Goal: Information Seeking & Learning: Check status

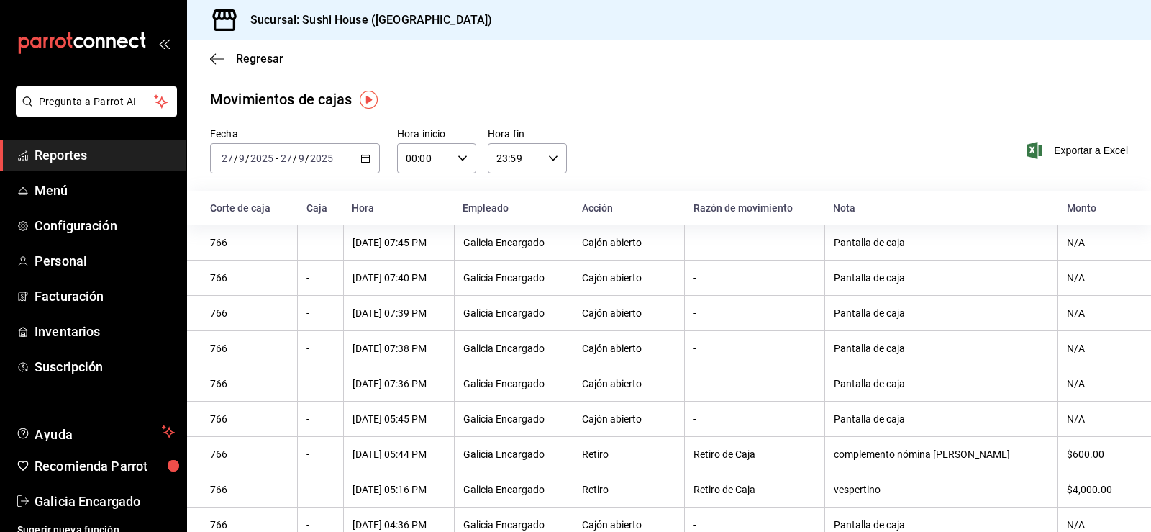
click at [60, 153] on span "Reportes" at bounding box center [105, 154] width 140 height 19
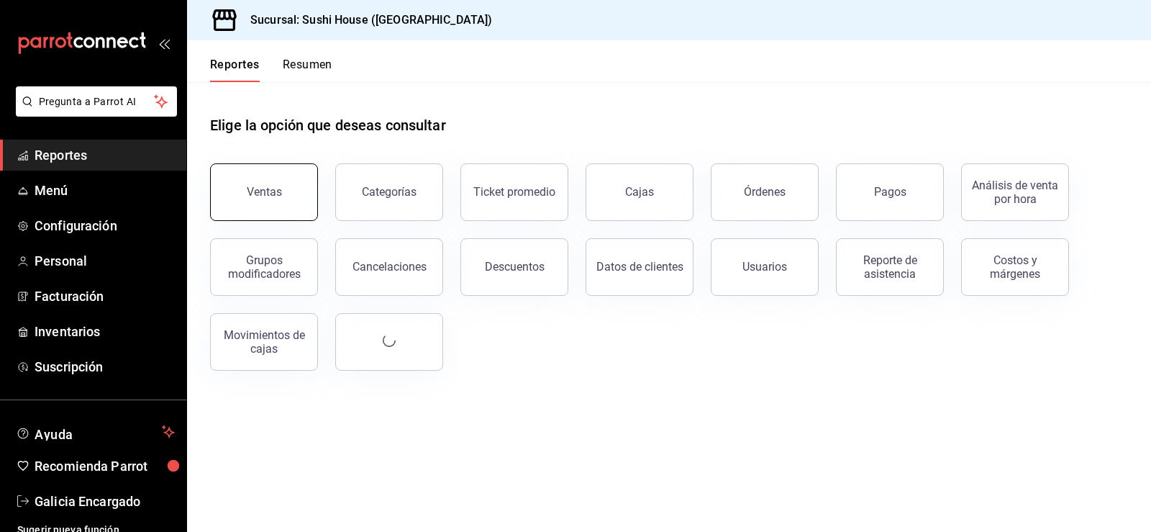
click at [240, 201] on button "Ventas" at bounding box center [264, 192] width 108 height 58
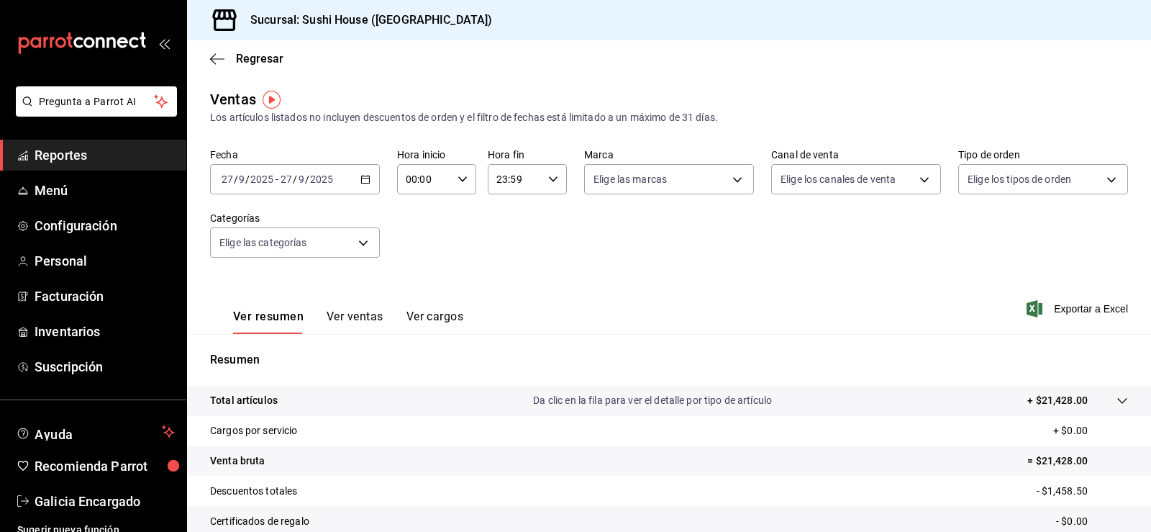
click at [145, 163] on span "Reportes" at bounding box center [105, 154] width 140 height 19
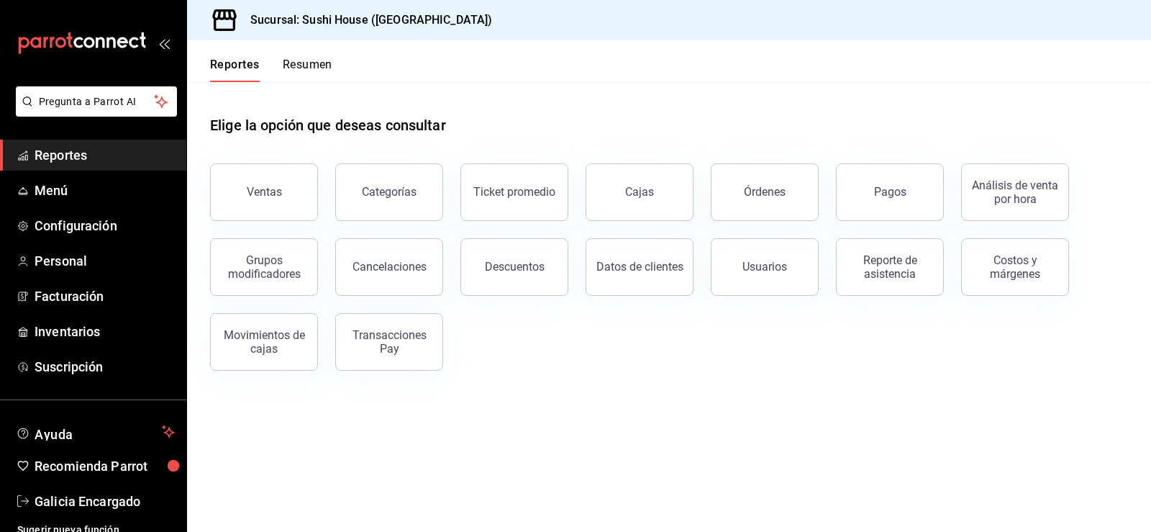
click at [294, 58] on button "Resumen" at bounding box center [308, 70] width 50 height 24
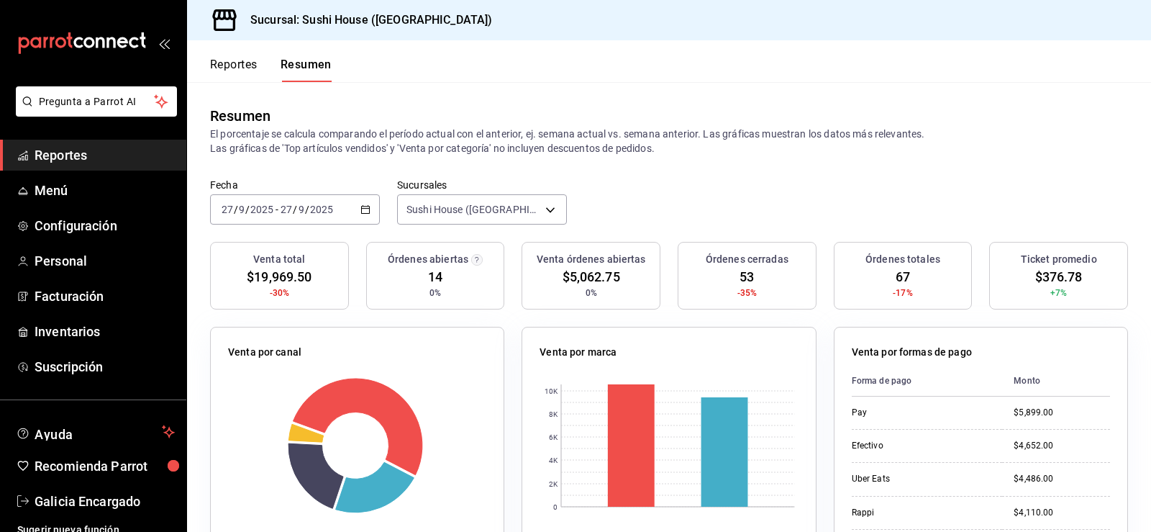
click at [110, 163] on span "Reportes" at bounding box center [105, 154] width 140 height 19
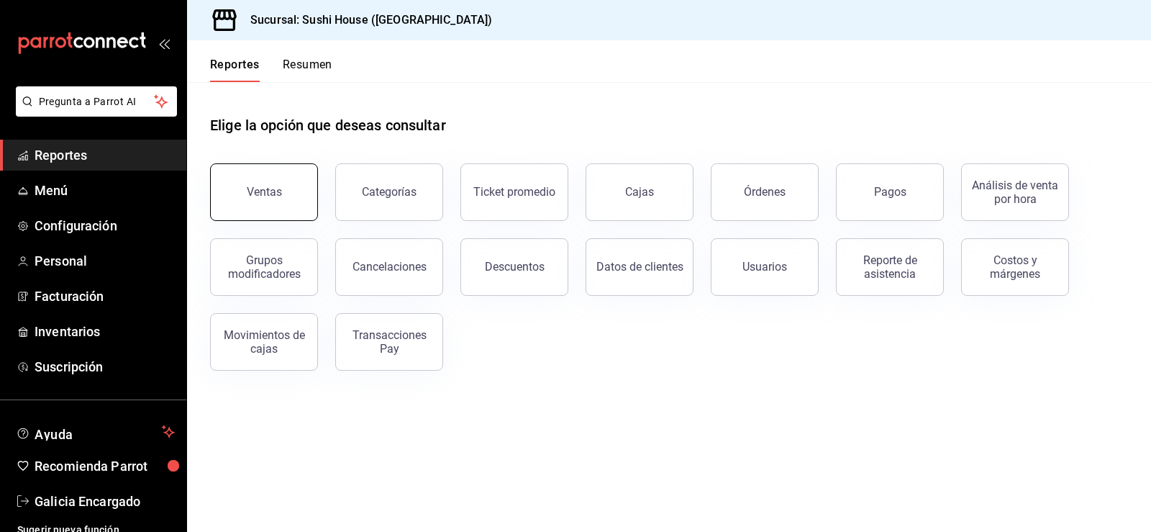
click at [281, 186] on button "Ventas" at bounding box center [264, 192] width 108 height 58
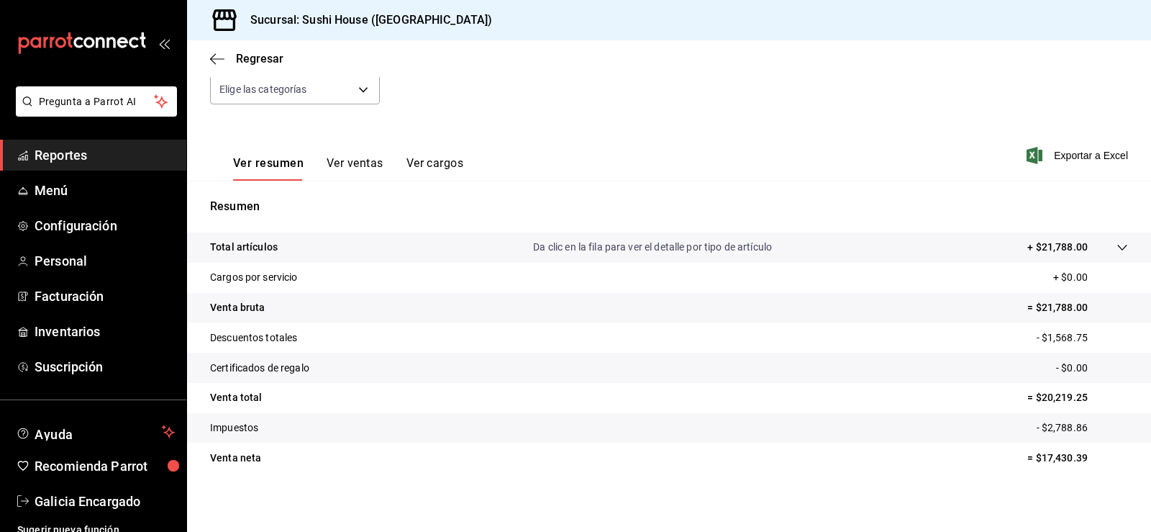
scroll to position [158, 0]
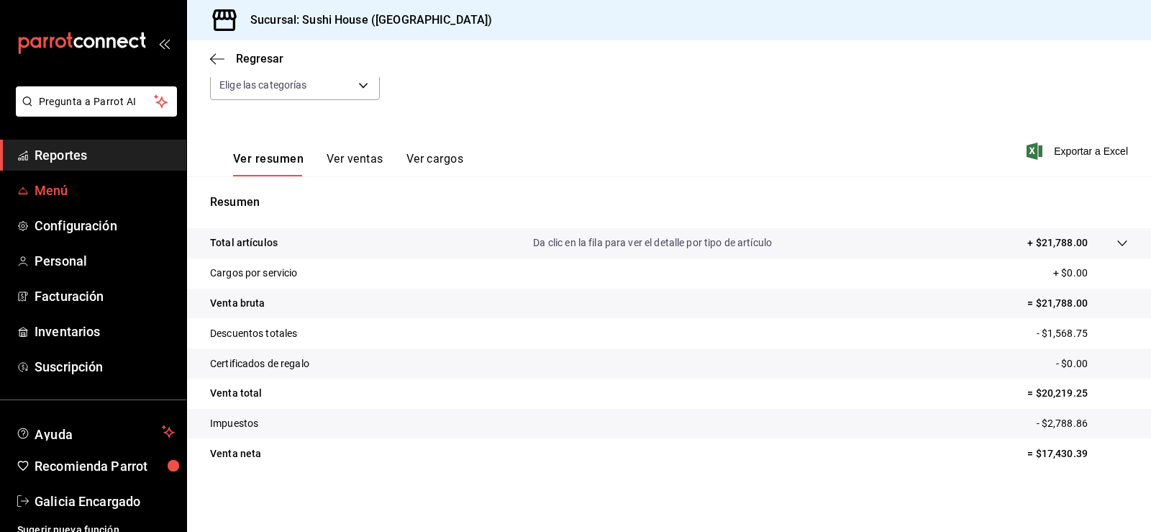
click at [111, 176] on link "Menú" at bounding box center [93, 190] width 186 height 31
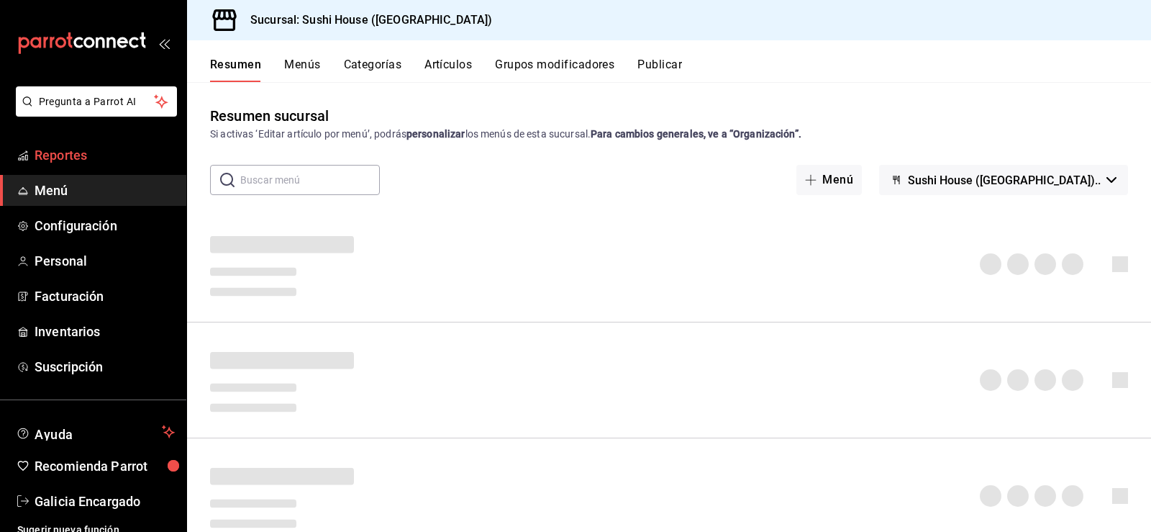
click at [69, 153] on span "Reportes" at bounding box center [105, 154] width 140 height 19
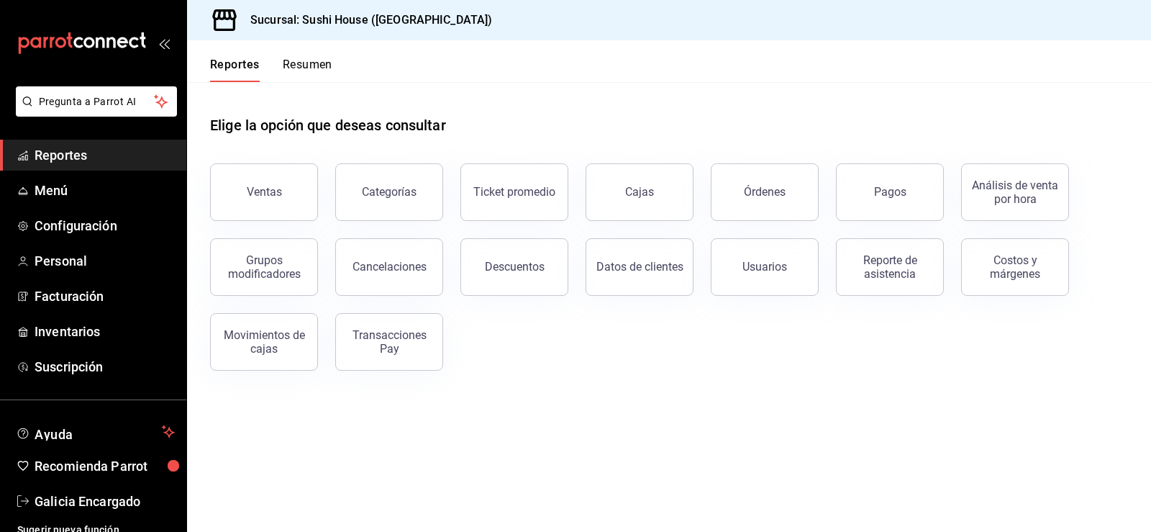
click at [327, 61] on button "Resumen" at bounding box center [308, 70] width 50 height 24
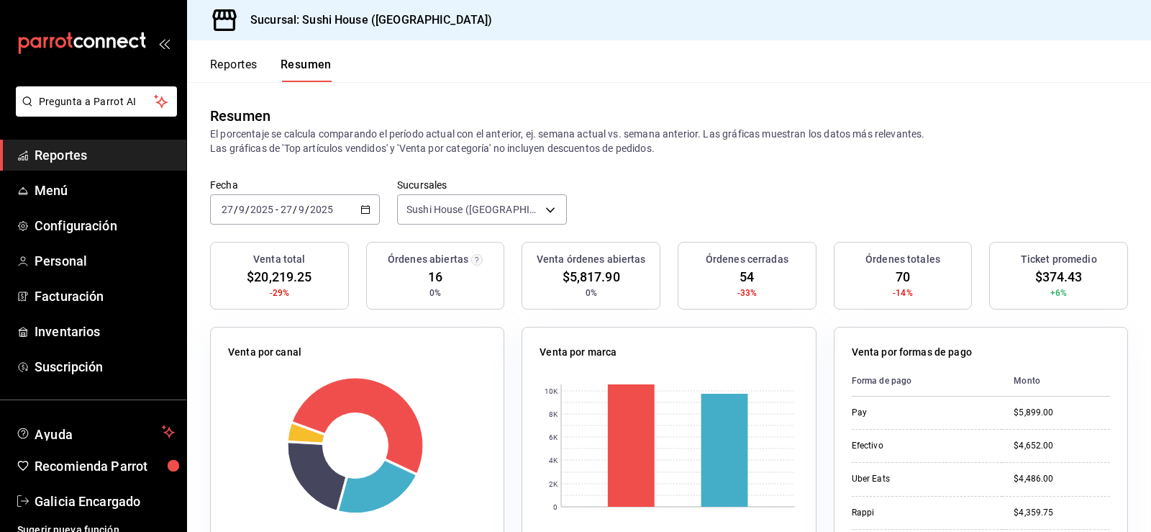
click at [48, 155] on span "Reportes" at bounding box center [105, 154] width 140 height 19
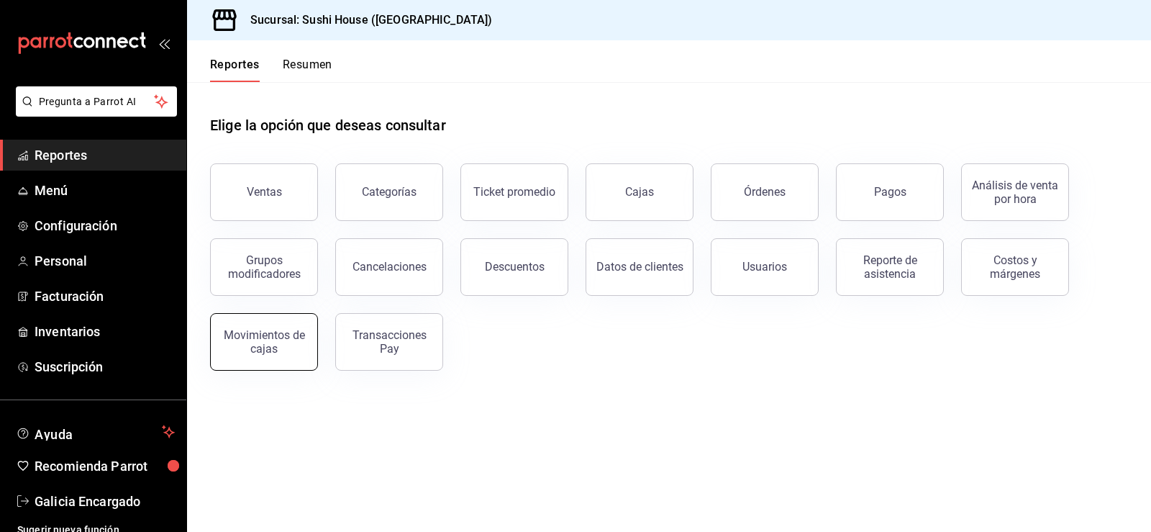
click at [295, 350] on div "Movimientos de cajas" at bounding box center [263, 341] width 89 height 27
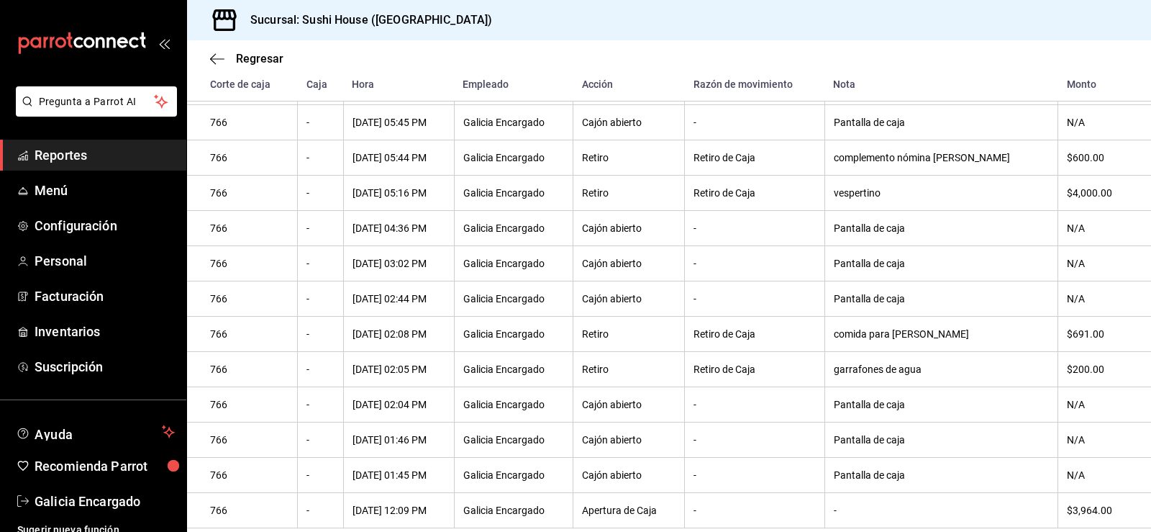
scroll to position [482, 0]
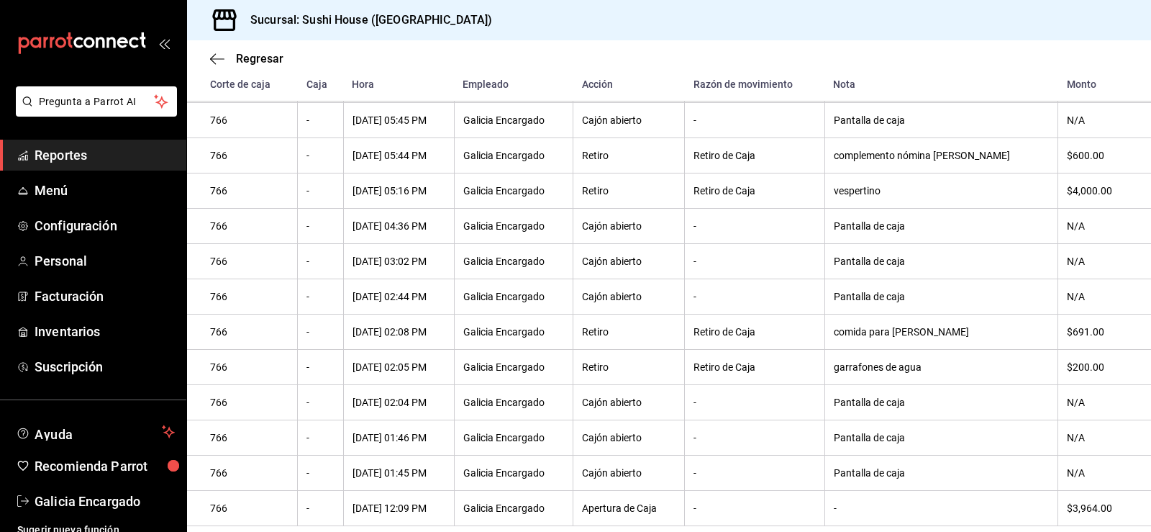
click at [91, 153] on span "Reportes" at bounding box center [105, 154] width 140 height 19
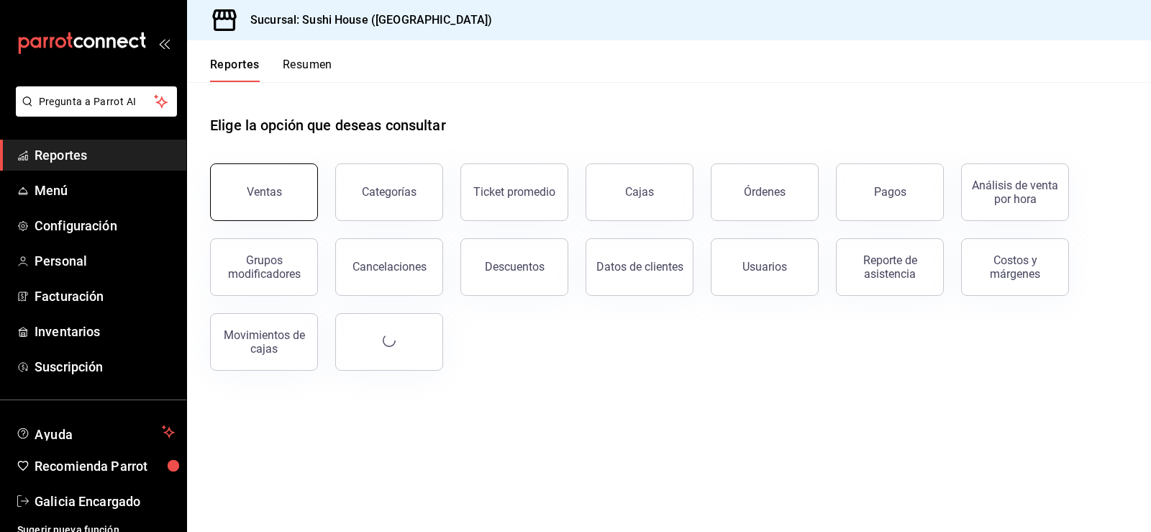
click at [250, 179] on button "Ventas" at bounding box center [264, 192] width 108 height 58
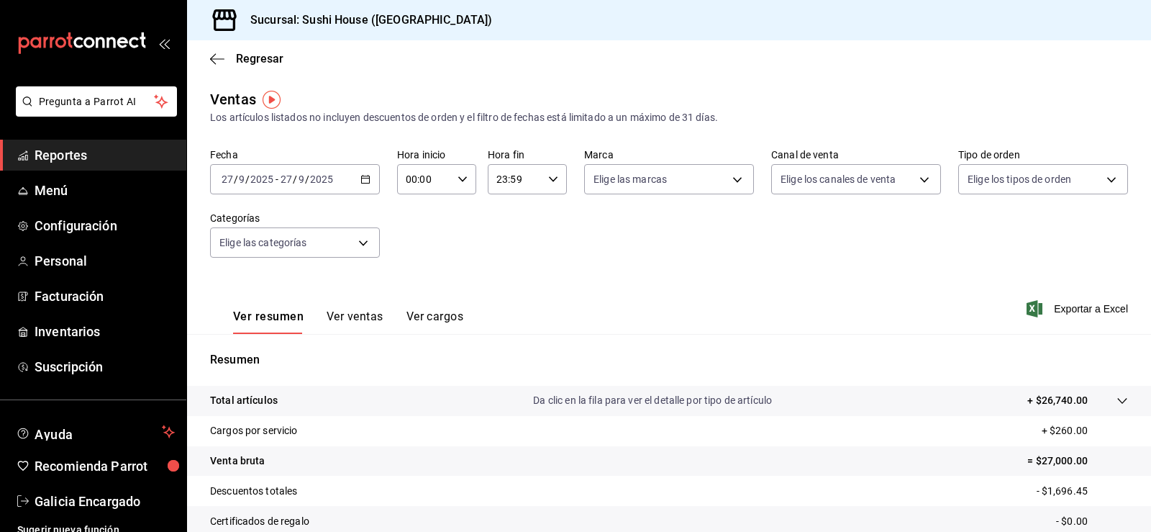
click at [106, 145] on link "Reportes" at bounding box center [93, 155] width 186 height 31
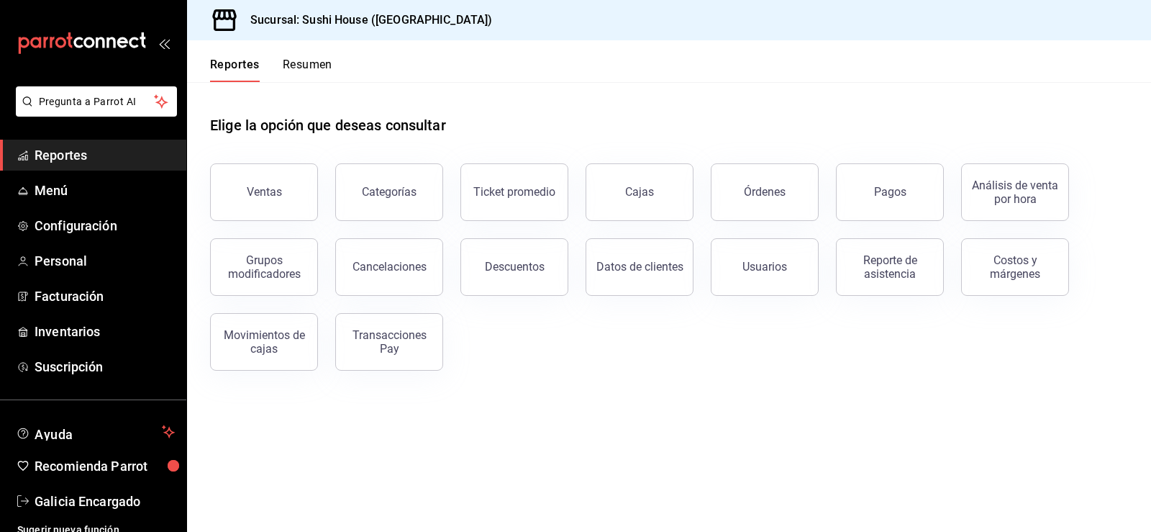
click at [299, 71] on button "Resumen" at bounding box center [308, 70] width 50 height 24
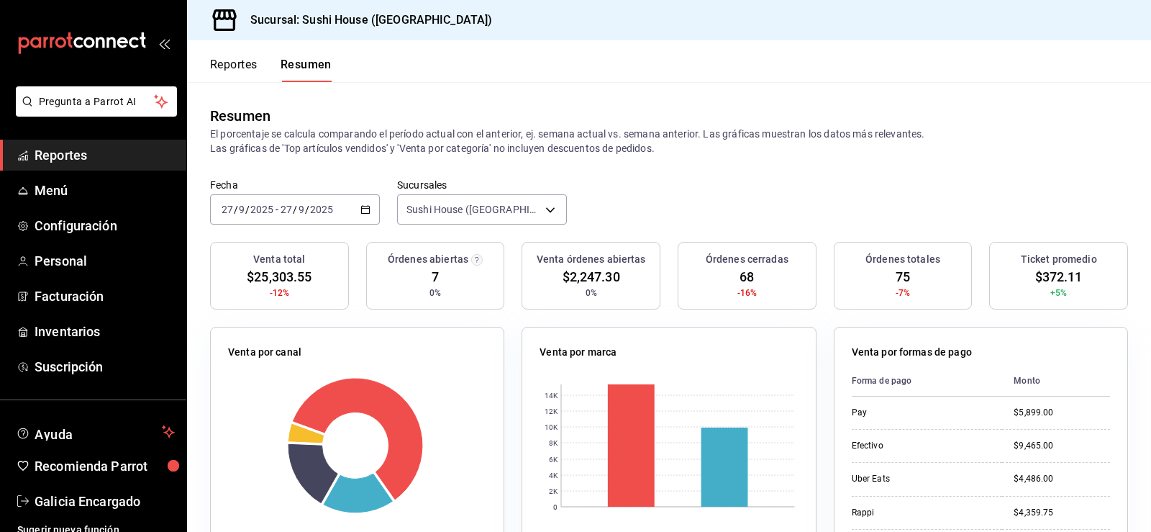
click at [89, 146] on span "Reportes" at bounding box center [105, 154] width 140 height 19
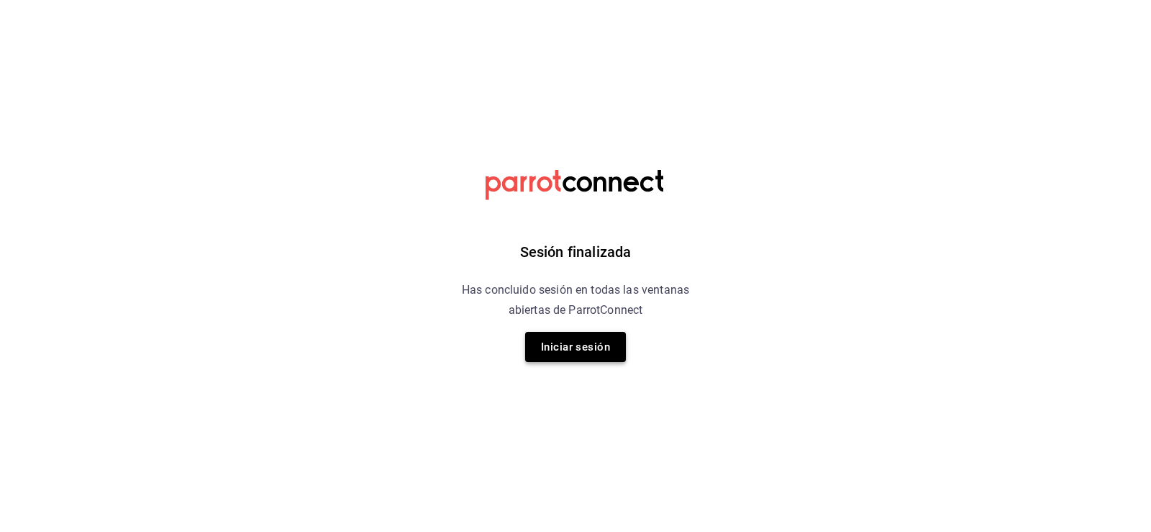
click at [556, 345] on button "Iniciar sesión" at bounding box center [575, 347] width 101 height 30
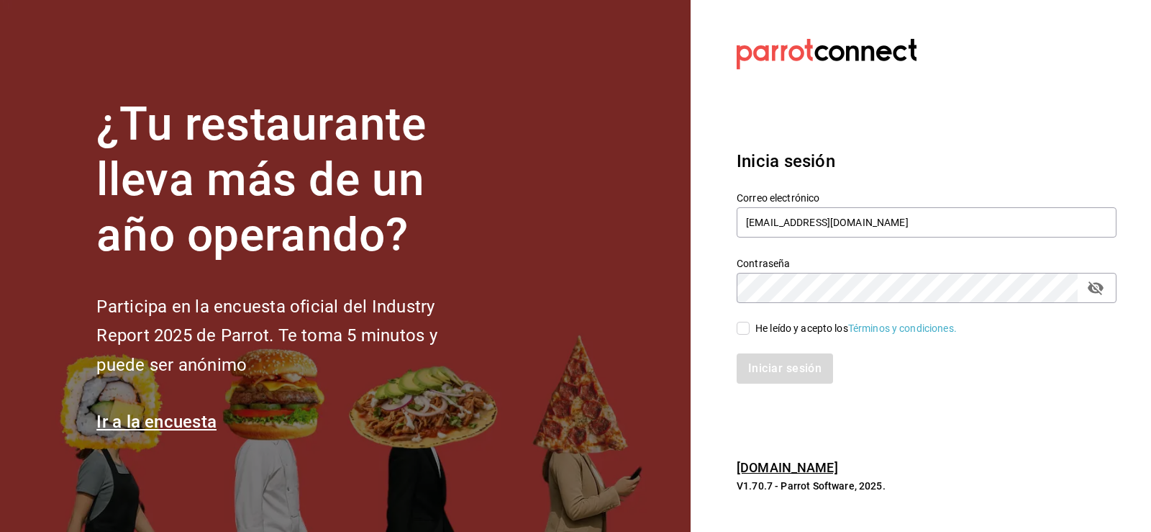
click at [746, 325] on input "He leído y acepto los Términos y condiciones." at bounding box center [743, 328] width 13 height 13
checkbox input "true"
click at [768, 369] on button "Iniciar sesión" at bounding box center [786, 368] width 98 height 30
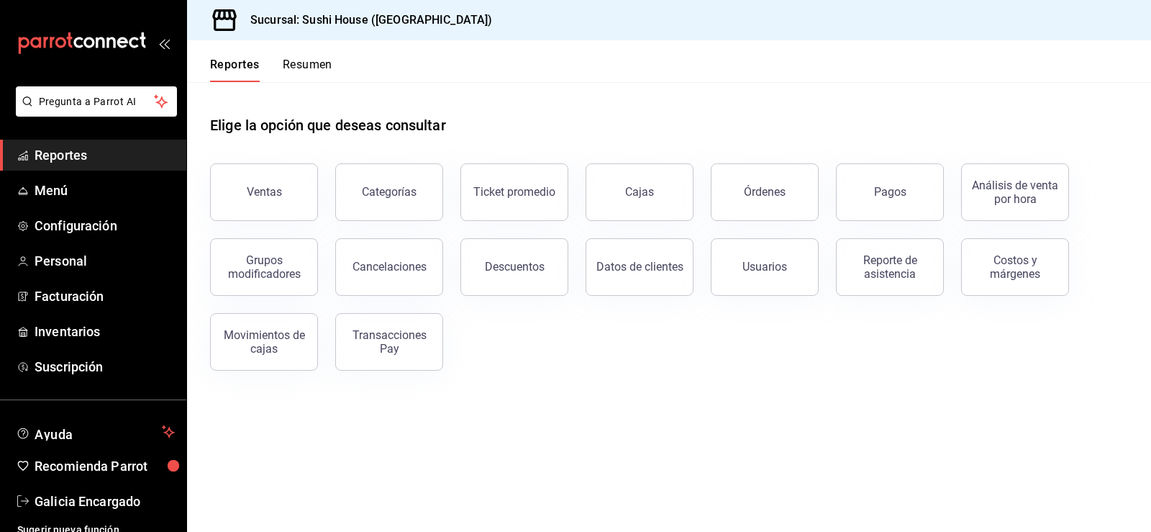
click at [237, 185] on button "Ventas" at bounding box center [264, 192] width 108 height 58
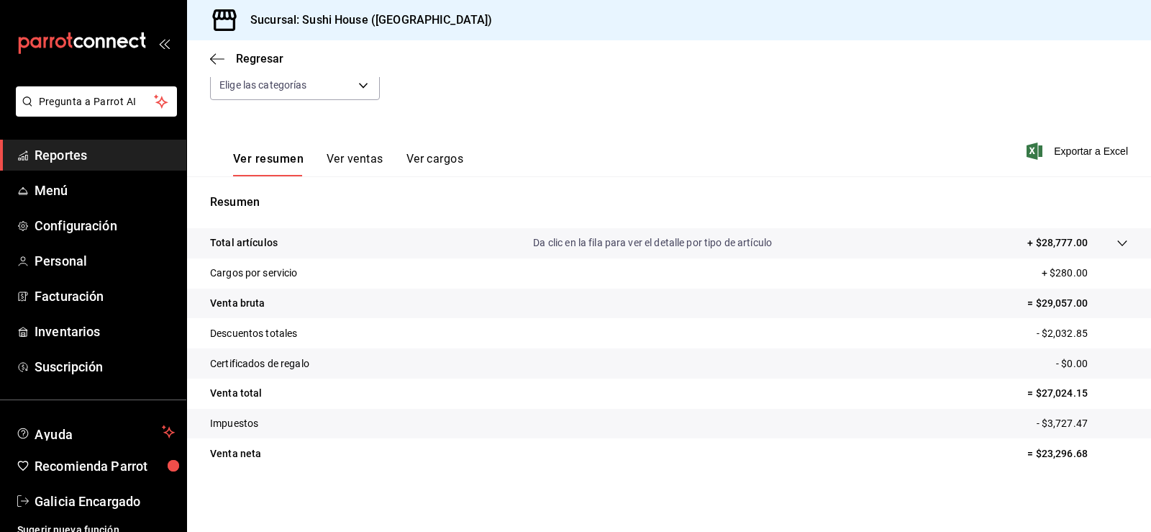
scroll to position [158, 0]
click at [76, 149] on span "Reportes" at bounding box center [105, 154] width 140 height 19
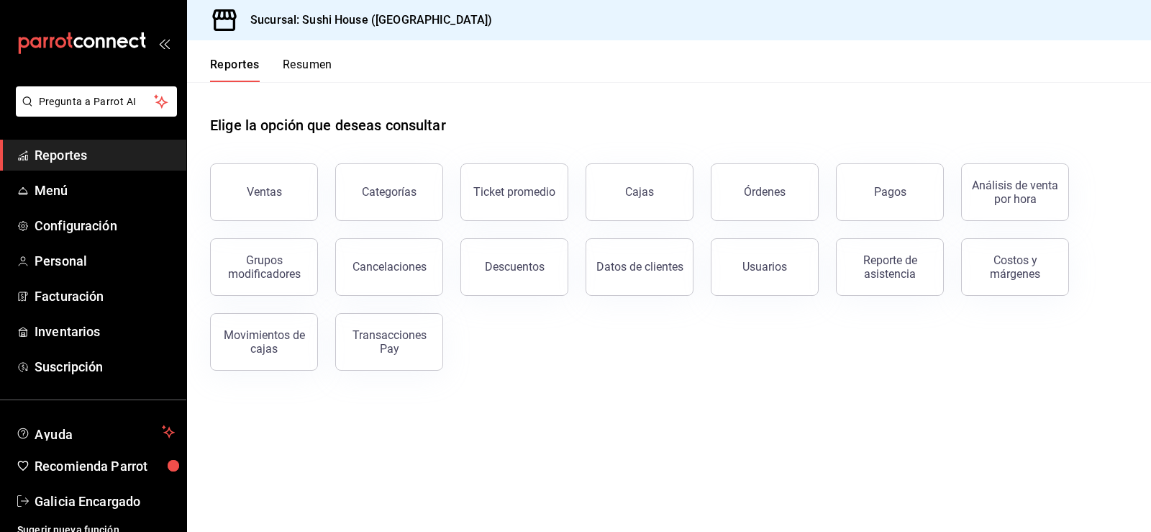
click at [304, 61] on button "Resumen" at bounding box center [308, 70] width 50 height 24
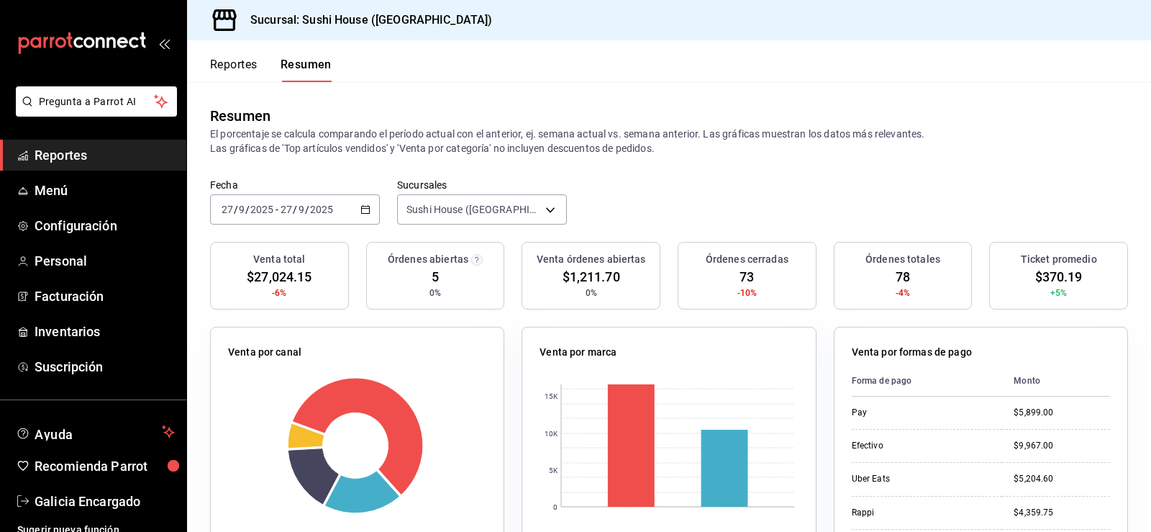
click at [127, 150] on span "Reportes" at bounding box center [105, 154] width 140 height 19
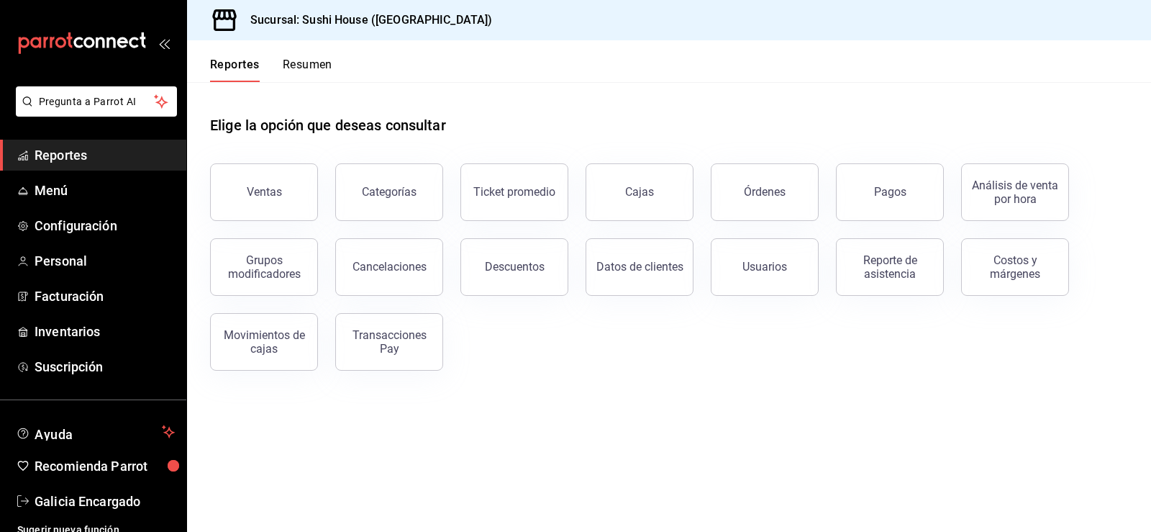
click at [382, 343] on div "Transacciones Pay" at bounding box center [389, 341] width 89 height 27
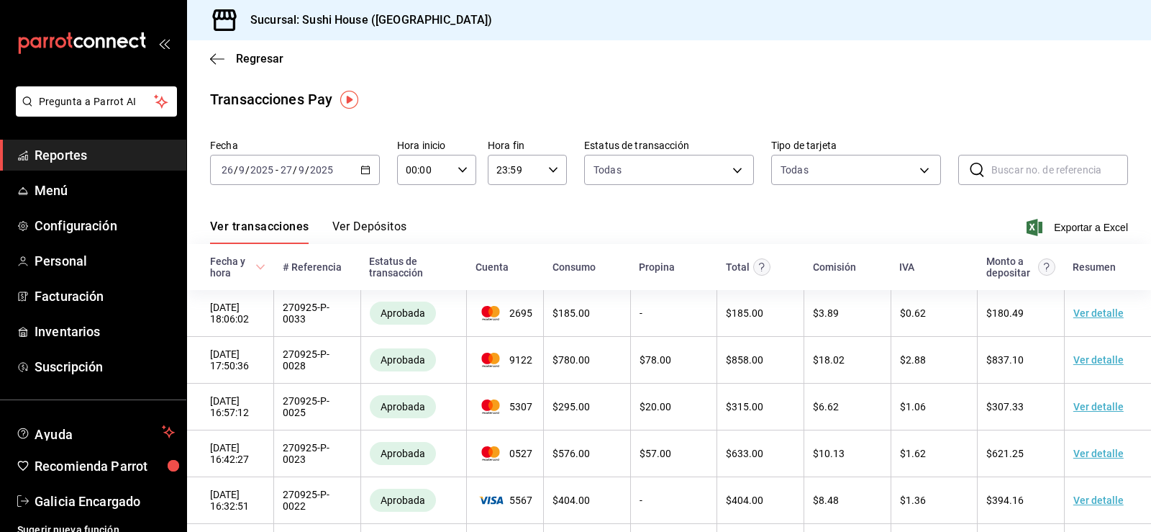
click at [365, 176] on div "2025-09-26 26 / 9 / 2025 - 2025-09-27 27 / 9 / 2025" at bounding box center [295, 170] width 170 height 30
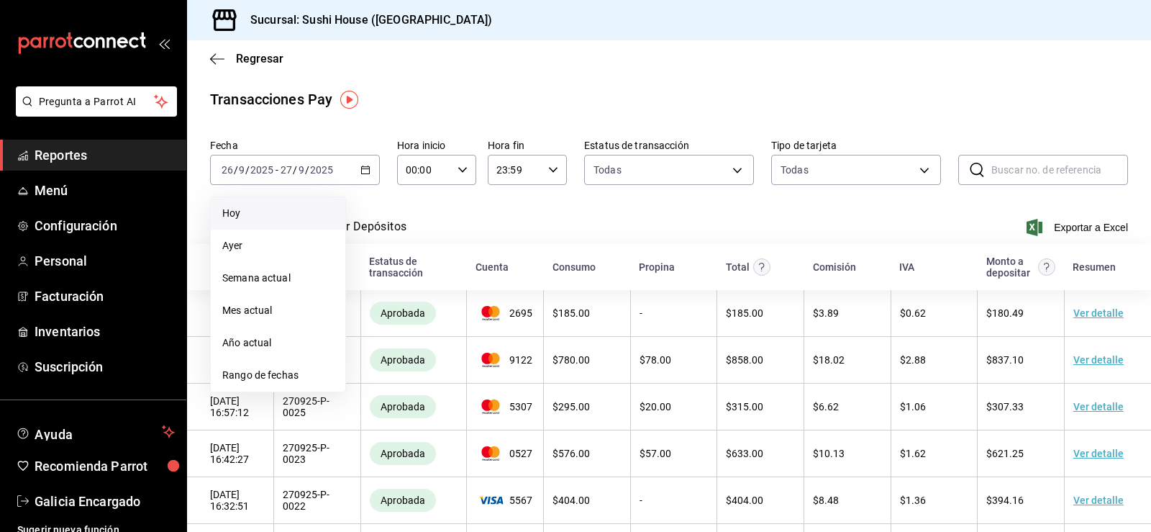
click at [261, 209] on span "Hoy" at bounding box center [278, 213] width 112 height 15
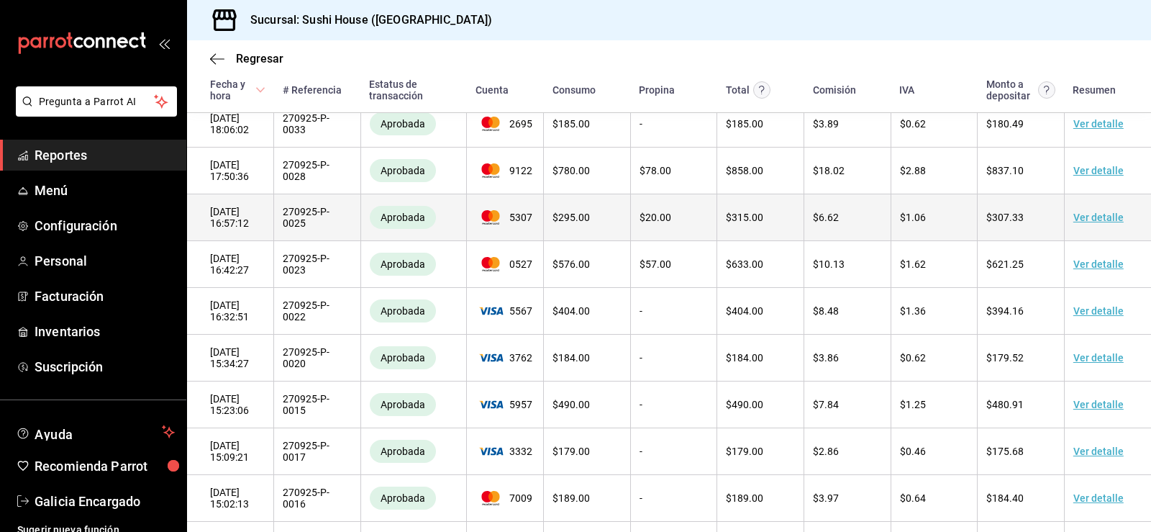
scroll to position [144, 0]
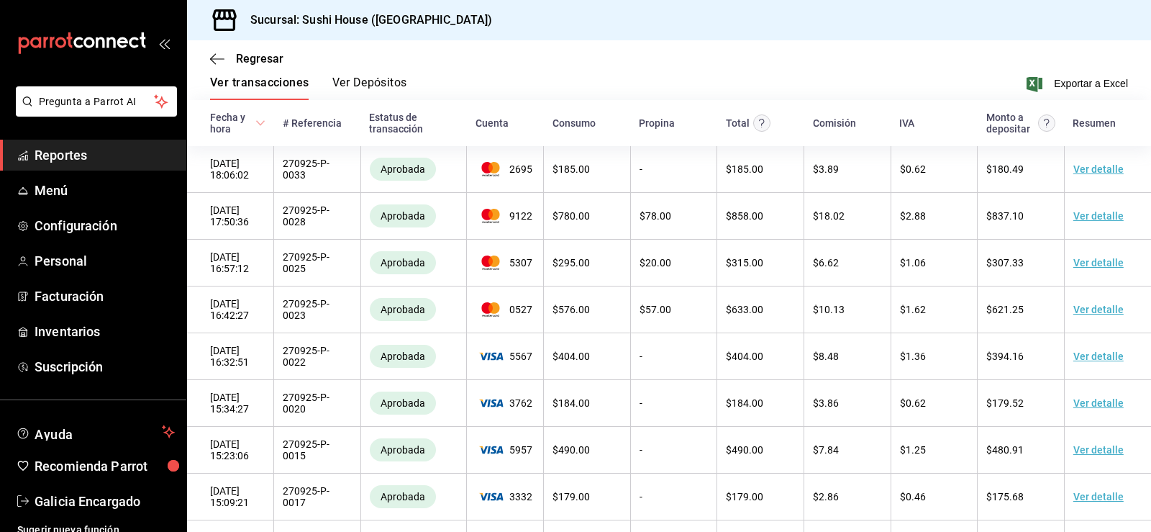
click at [91, 159] on span "Reportes" at bounding box center [105, 154] width 140 height 19
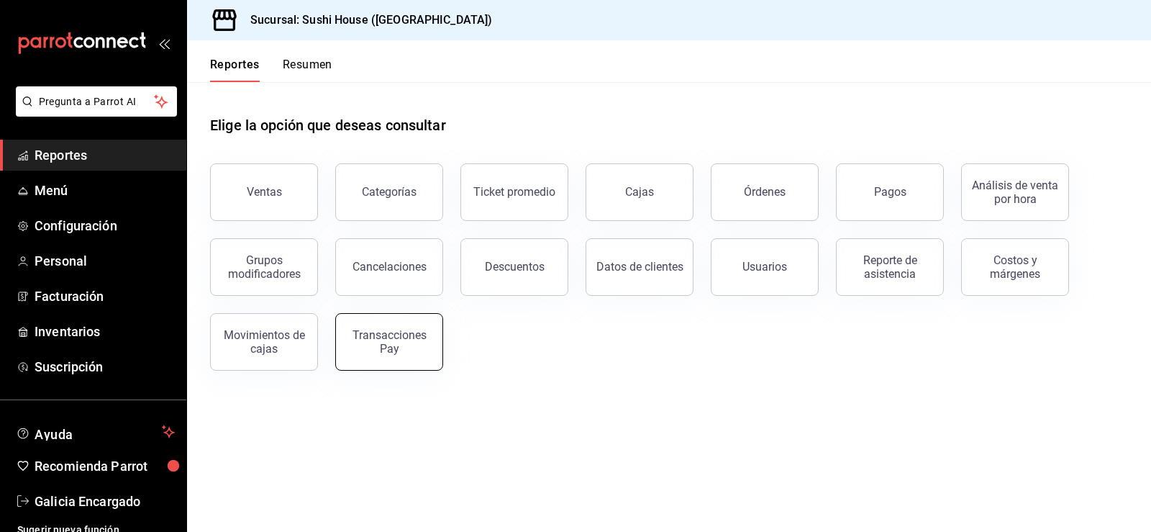
click at [391, 336] on div "Transacciones Pay" at bounding box center [389, 341] width 89 height 27
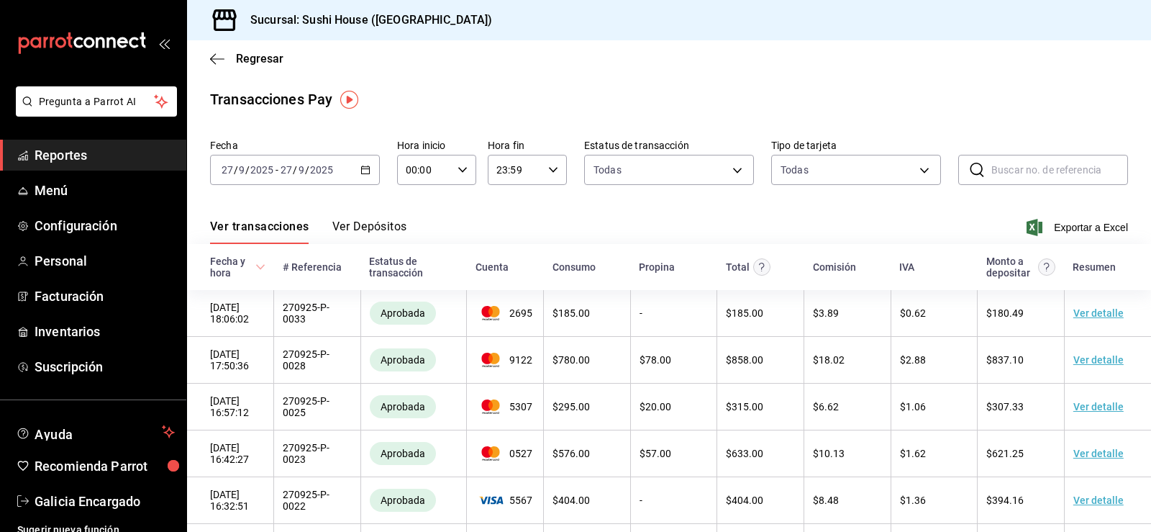
click at [72, 149] on span "Reportes" at bounding box center [105, 154] width 140 height 19
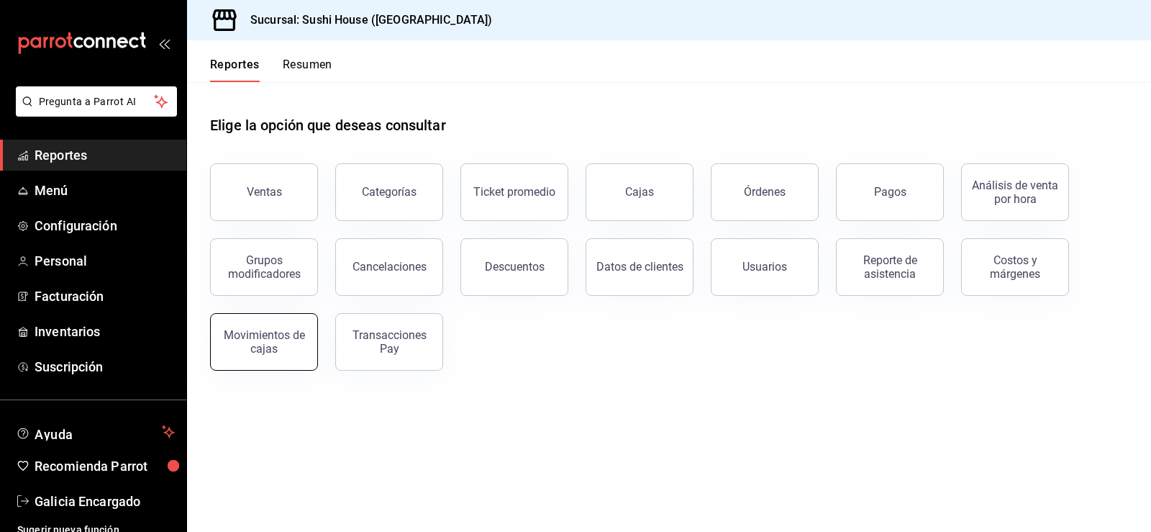
click at [240, 347] on div "Movimientos de cajas" at bounding box center [263, 341] width 89 height 27
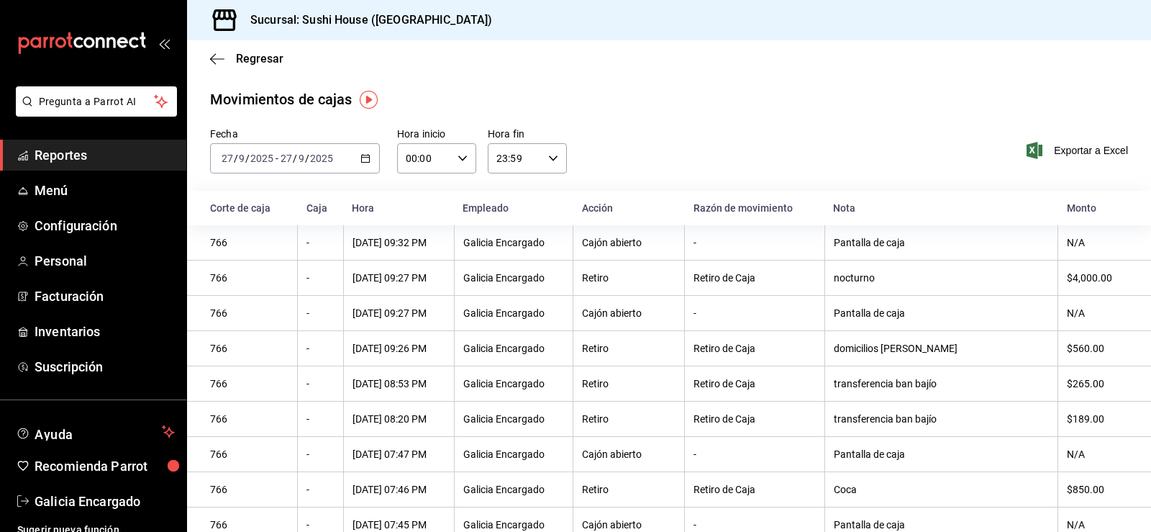
click at [71, 150] on span "Reportes" at bounding box center [105, 154] width 140 height 19
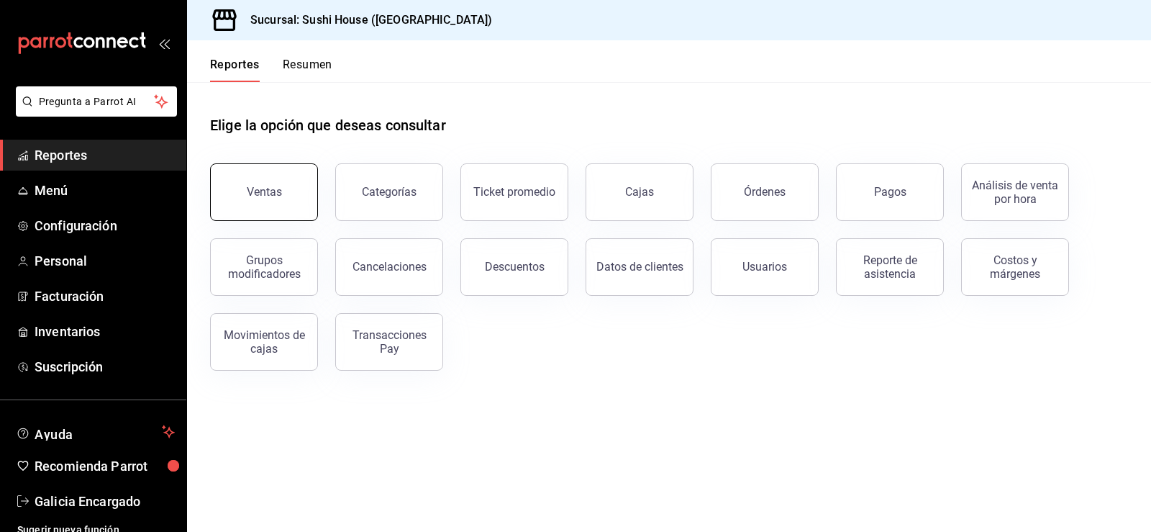
click at [251, 198] on div "Ventas" at bounding box center [264, 192] width 35 height 14
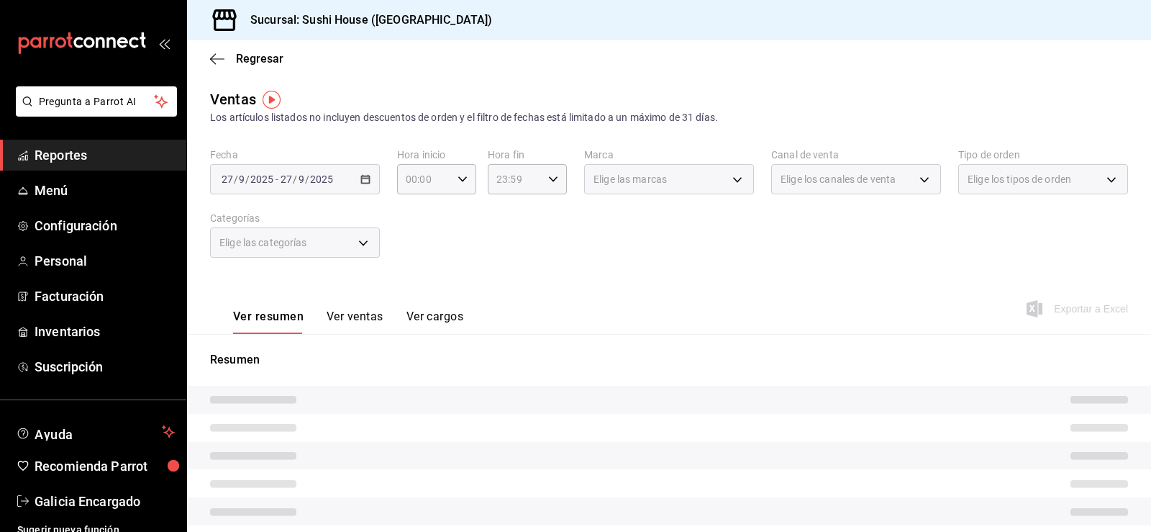
click at [994, 187] on div "Elige los tipos de orden" at bounding box center [1044, 179] width 170 height 30
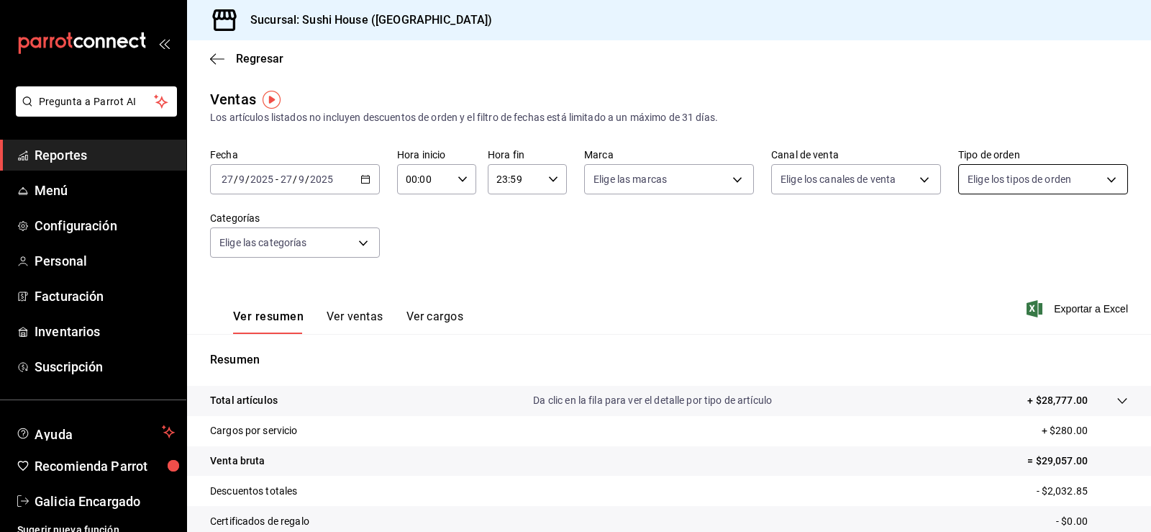
click at [988, 184] on body "Pregunta a Parrot AI Reportes Menú Configuración Personal Facturación Inventari…" at bounding box center [575, 266] width 1151 height 532
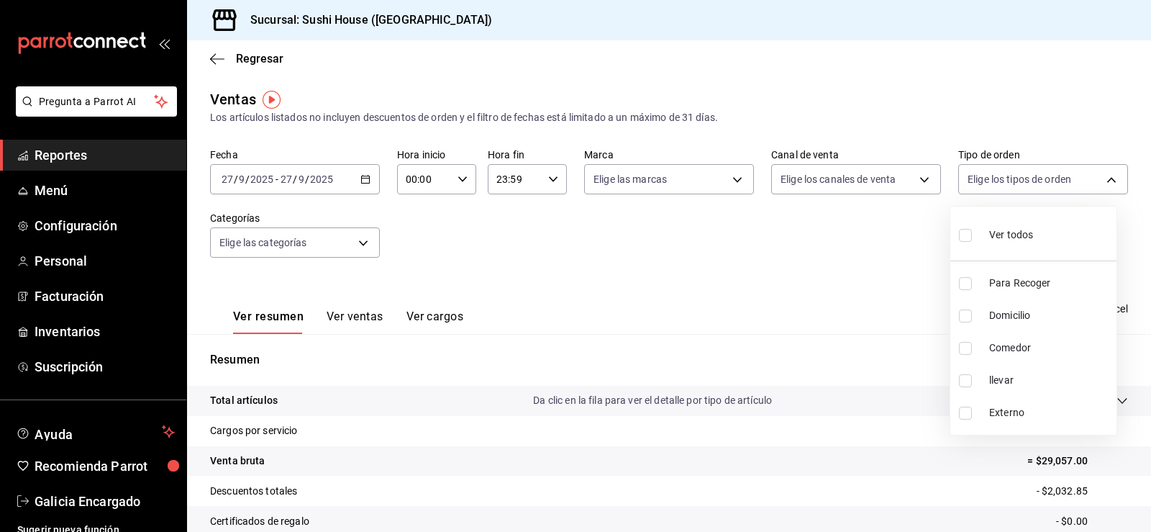
drag, startPoint x: 959, startPoint y: 278, endPoint x: 976, endPoint y: 309, distance: 34.8
click at [959, 279] on li "Para Recoger" at bounding box center [1034, 283] width 166 height 32
type input "9d316b26-ed3c-41d9-ac2e-659a84dac7c1"
checkbox input "true"
click at [970, 315] on input "checkbox" at bounding box center [965, 315] width 13 height 13
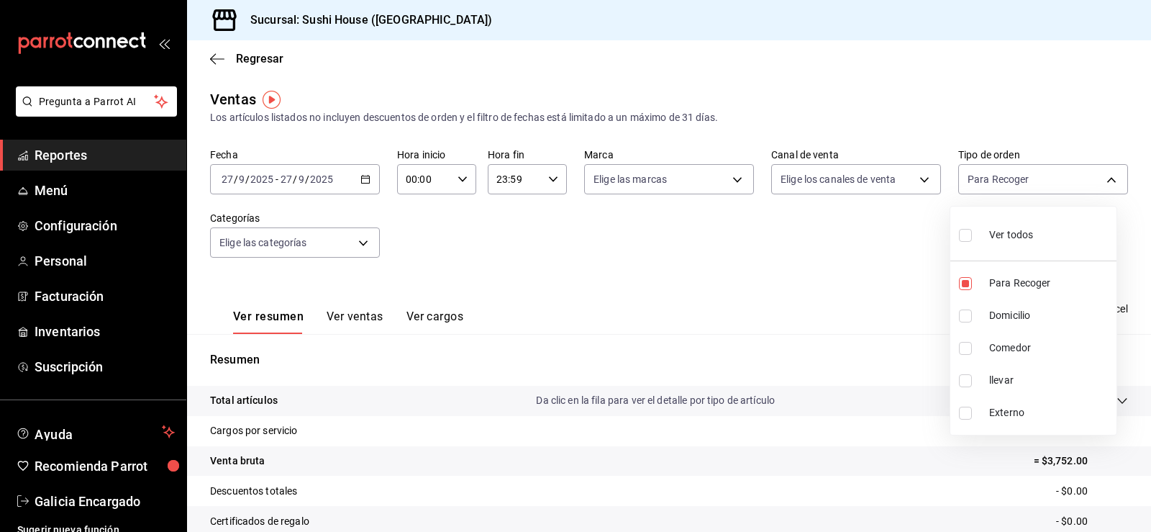
checkbox input "true"
type input "9d316b26-ed3c-41d9-ac2e-659a84dac7c1,c813e250-a487-4472-927d-f84c1c5aa0d0"
click at [963, 348] on input "checkbox" at bounding box center [965, 348] width 13 height 13
checkbox input "true"
type input "9d316b26-ed3c-41d9-ac2e-659a84dac7c1,c813e250-a487-4472-927d-f84c1c5aa0d0,53da9…"
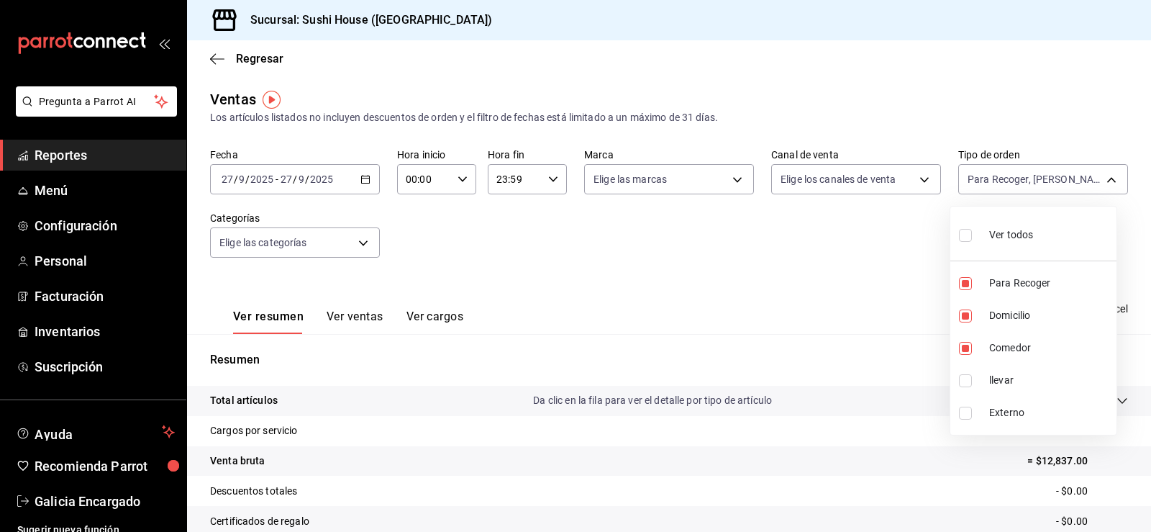
click at [961, 380] on input "checkbox" at bounding box center [965, 380] width 13 height 13
checkbox input "true"
type input "9d316b26-ed3c-41d9-ac2e-659a84dac7c1,c813e250-a487-4472-927d-f84c1c5aa0d0,53da9…"
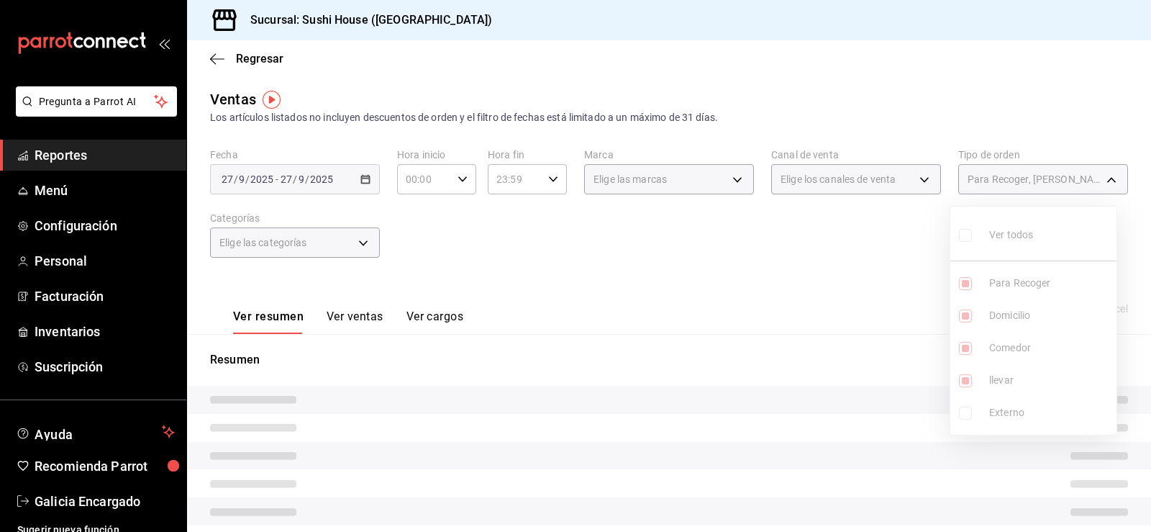
click at [694, 318] on div at bounding box center [575, 266] width 1151 height 532
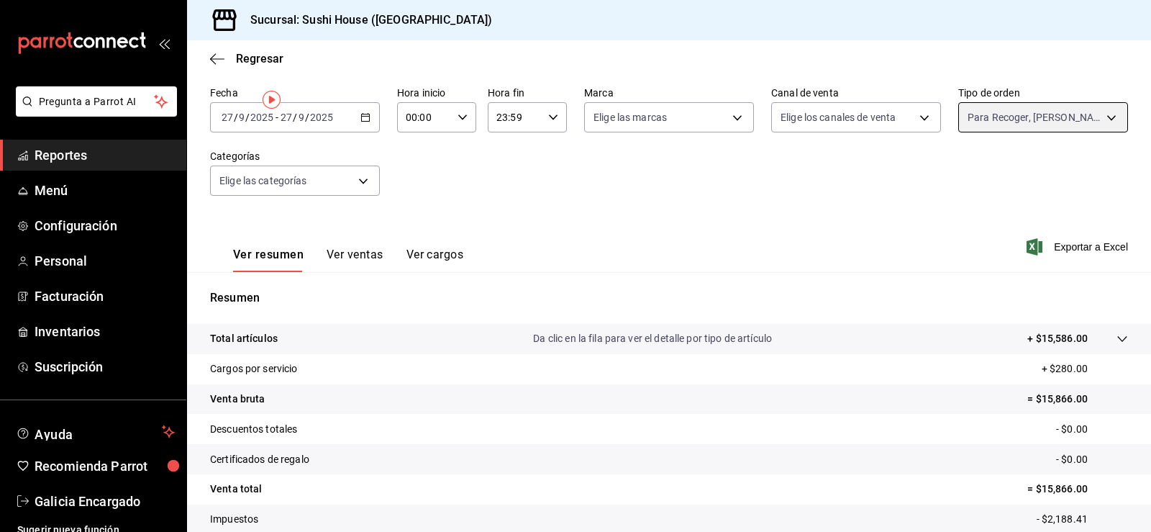
scroll to position [158, 0]
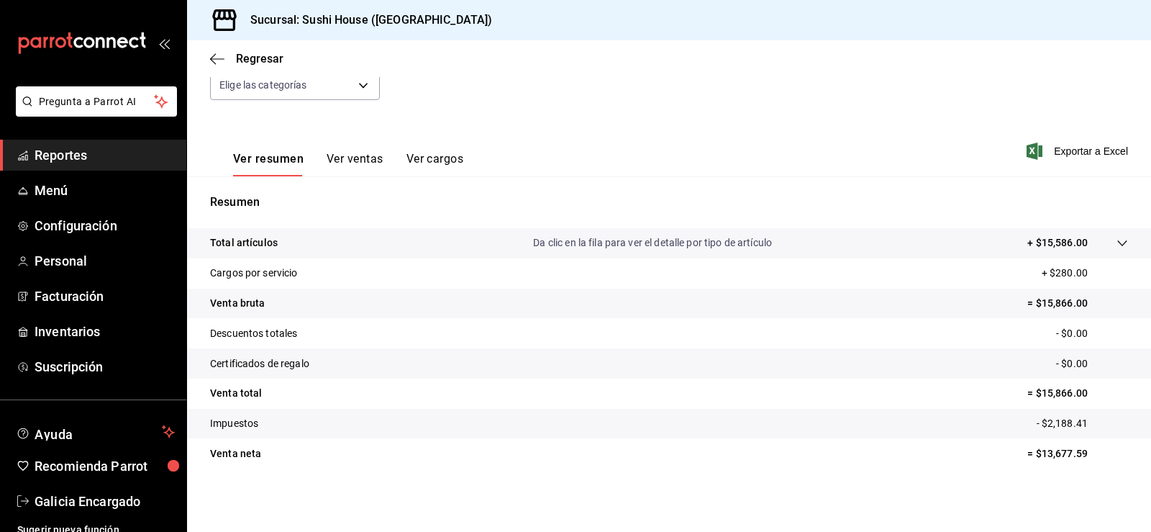
click at [78, 144] on link "Reportes" at bounding box center [93, 155] width 186 height 31
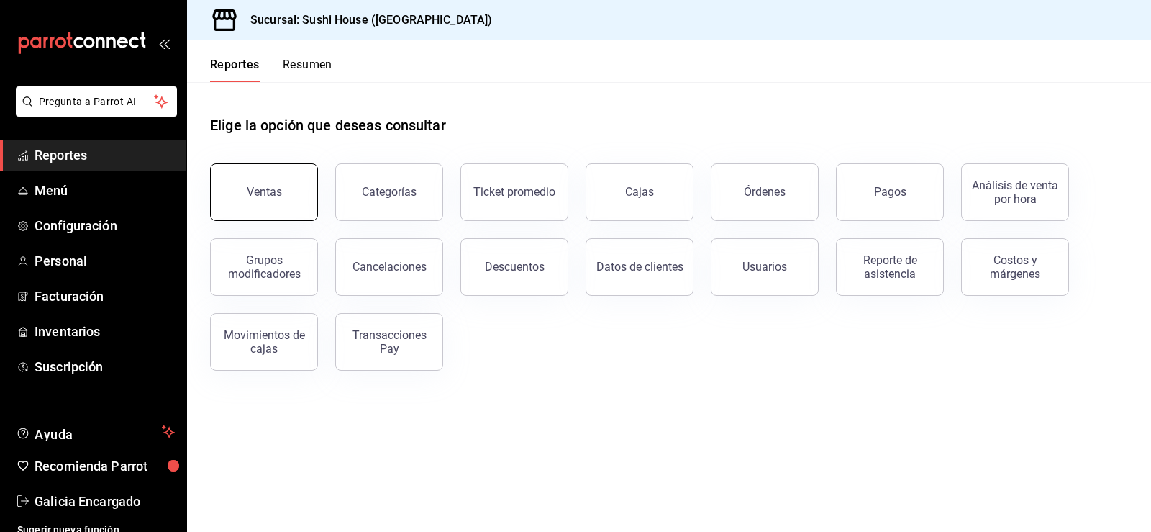
click at [284, 200] on button "Ventas" at bounding box center [264, 192] width 108 height 58
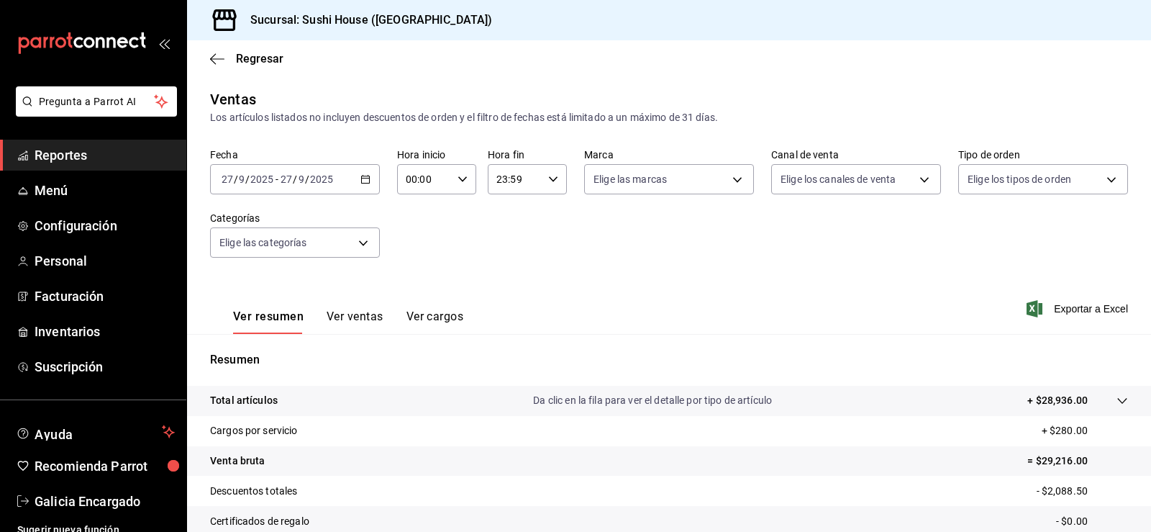
scroll to position [158, 0]
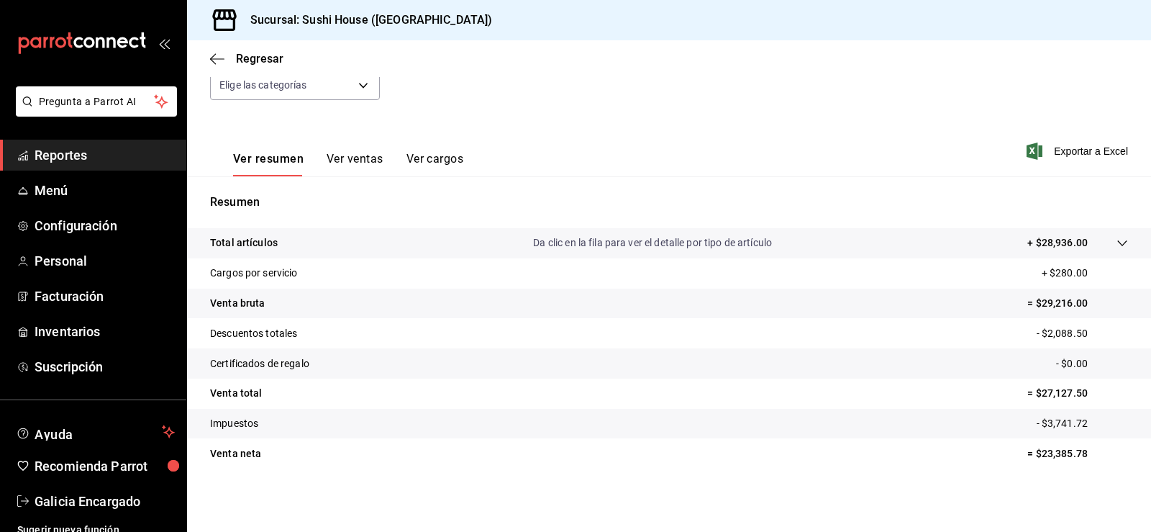
click at [126, 154] on span "Reportes" at bounding box center [105, 154] width 140 height 19
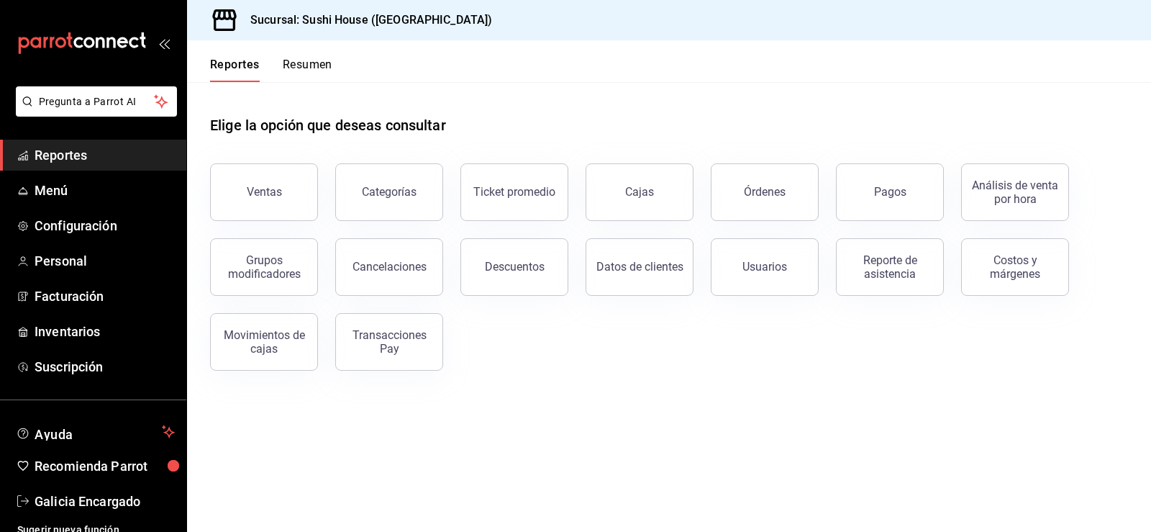
click at [307, 62] on button "Resumen" at bounding box center [308, 70] width 50 height 24
